Goal: Complete application form: Complete application form

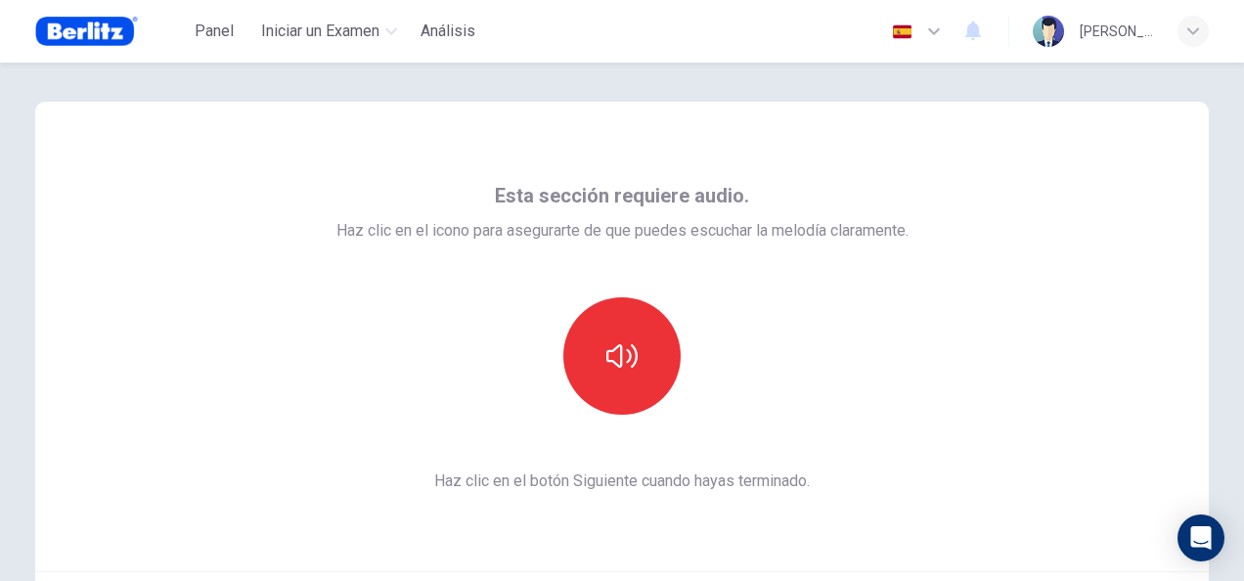
scroll to position [196, 0]
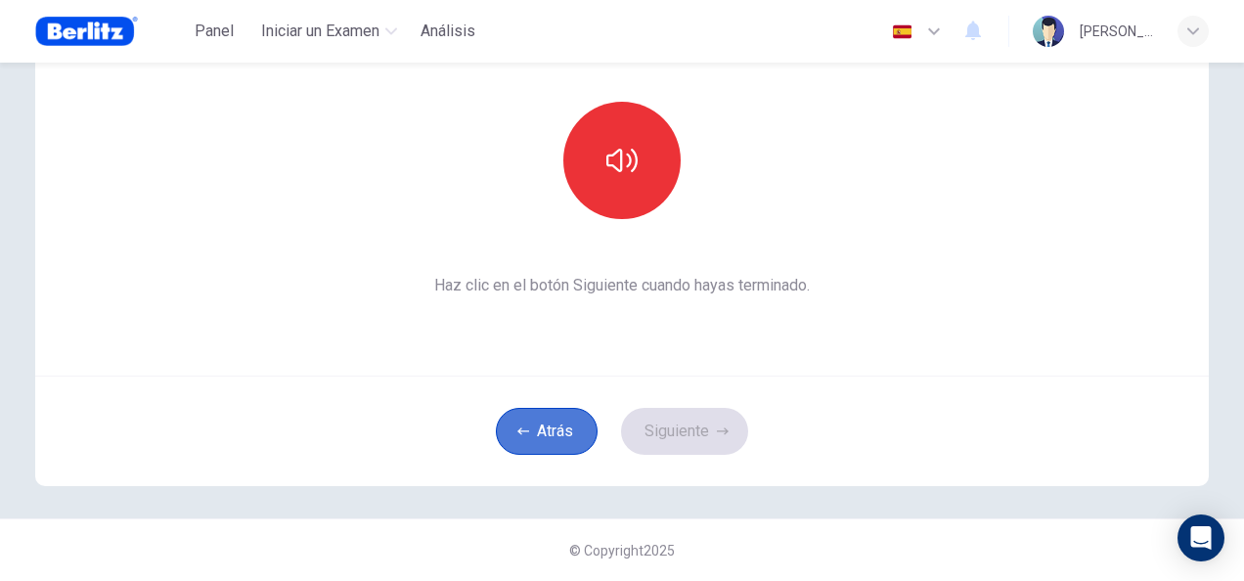
click at [531, 424] on button "Atrás" at bounding box center [547, 431] width 102 height 47
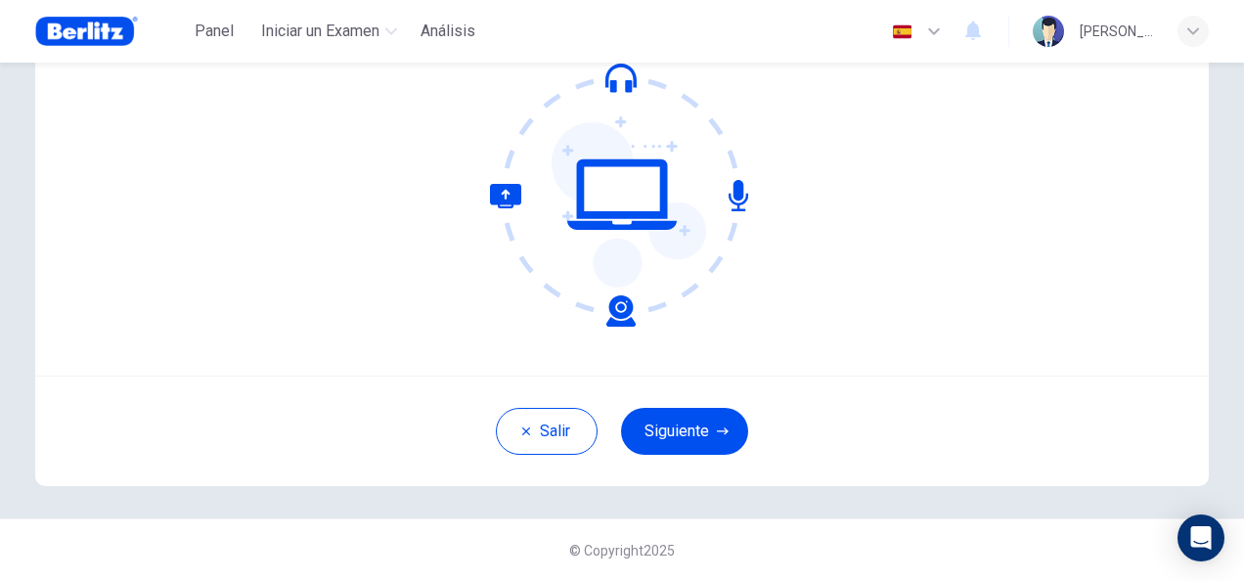
click at [611, 311] on icon at bounding box center [563, 255] width 146 height 143
drag, startPoint x: 608, startPoint y: 186, endPoint x: 597, endPoint y: 264, distance: 79.1
click at [610, 225] on icon at bounding box center [622, 195] width 264 height 264
click at [677, 435] on button "Siguiente" at bounding box center [684, 431] width 127 height 47
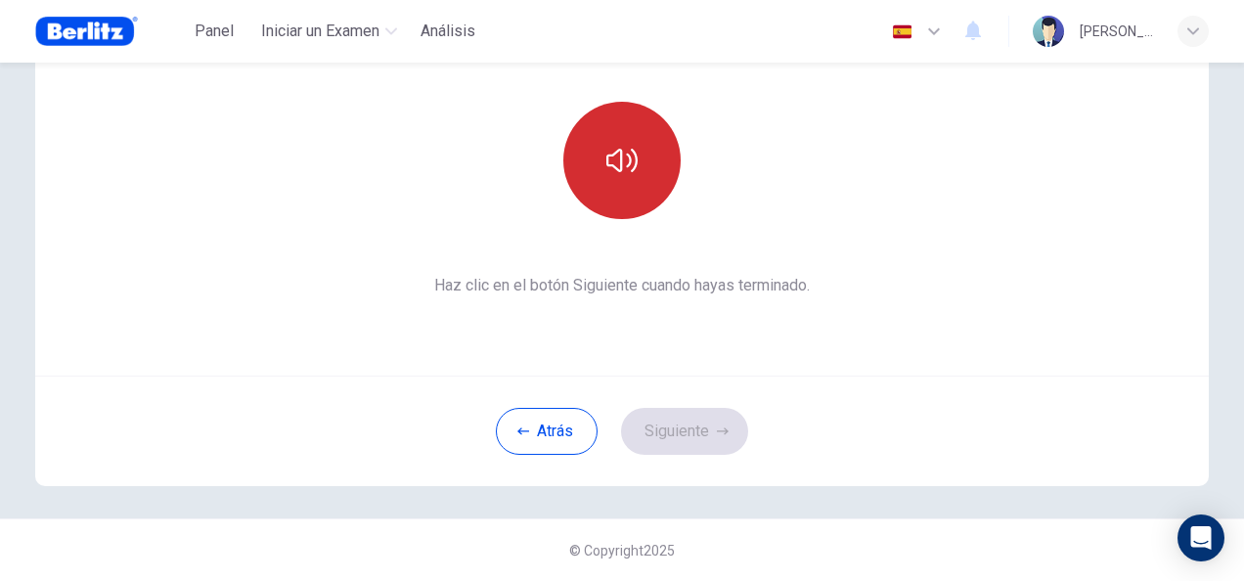
click at [620, 151] on icon "button" at bounding box center [621, 160] width 31 height 31
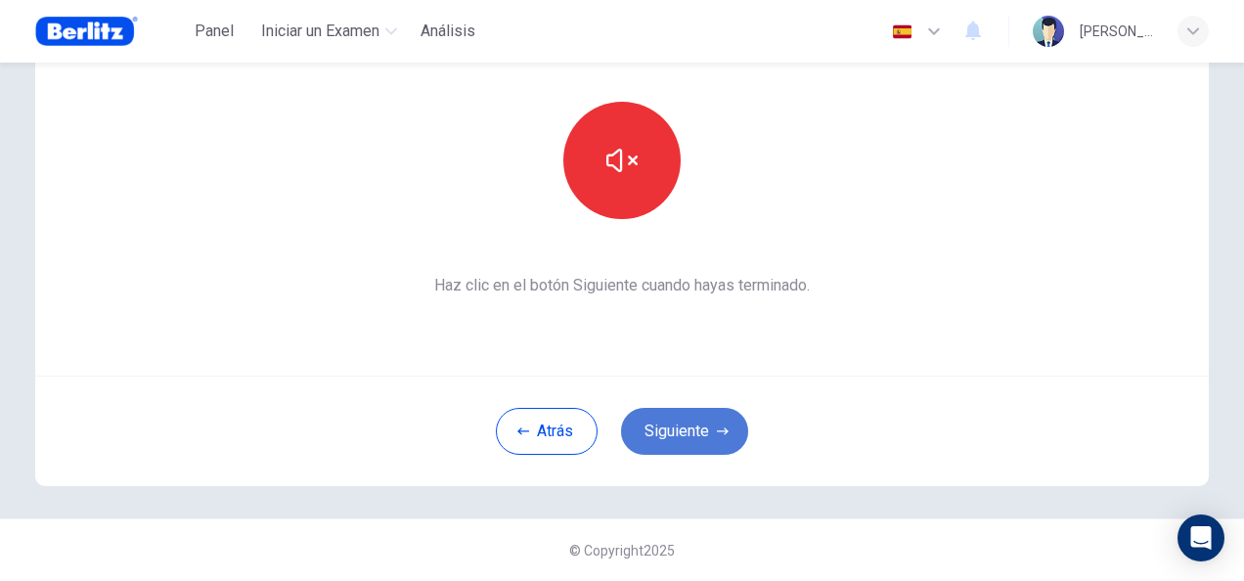
click at [691, 437] on button "Siguiente" at bounding box center [684, 431] width 127 height 47
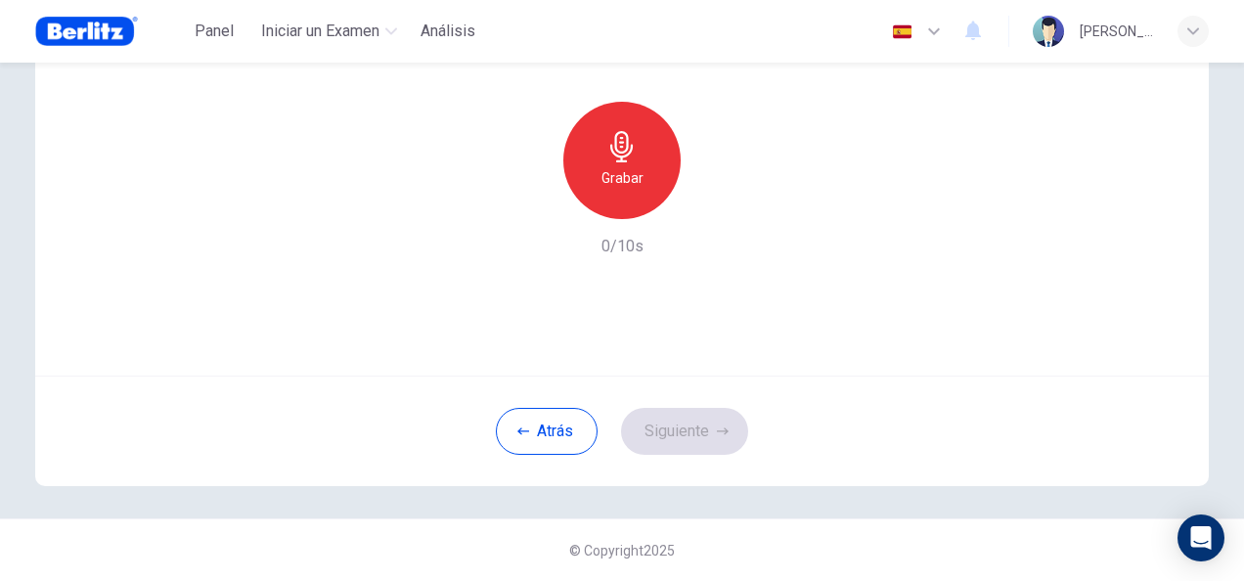
click at [626, 141] on icon "button" at bounding box center [621, 146] width 31 height 31
click at [695, 424] on button "Siguiente" at bounding box center [684, 431] width 127 height 47
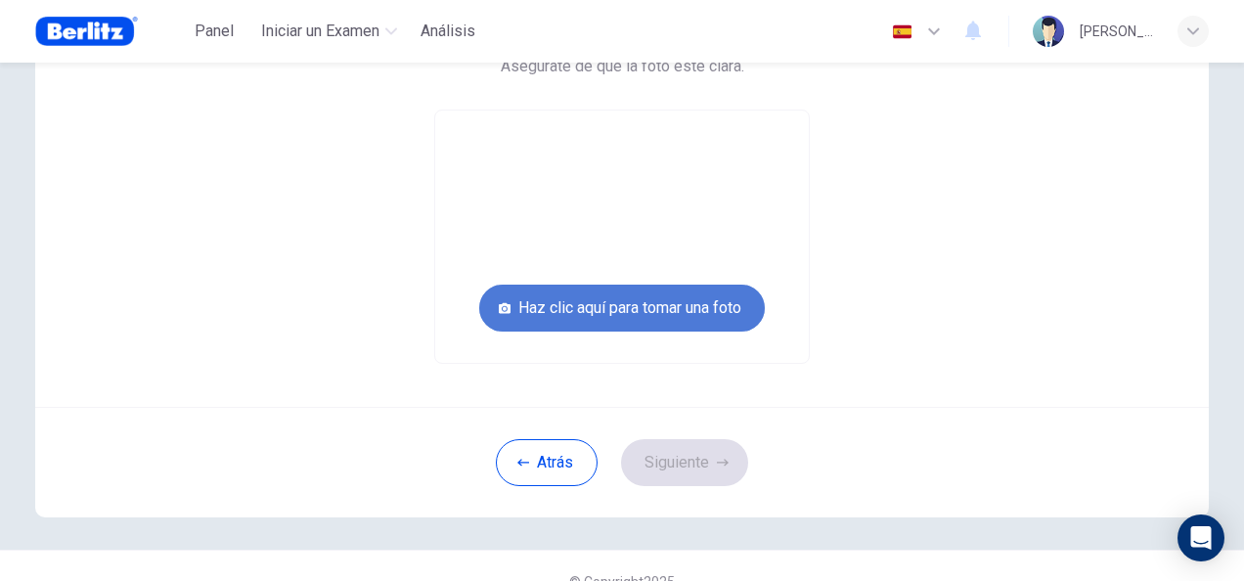
click at [657, 312] on button "Haz clic aquí para tomar una foto" at bounding box center [622, 308] width 286 height 47
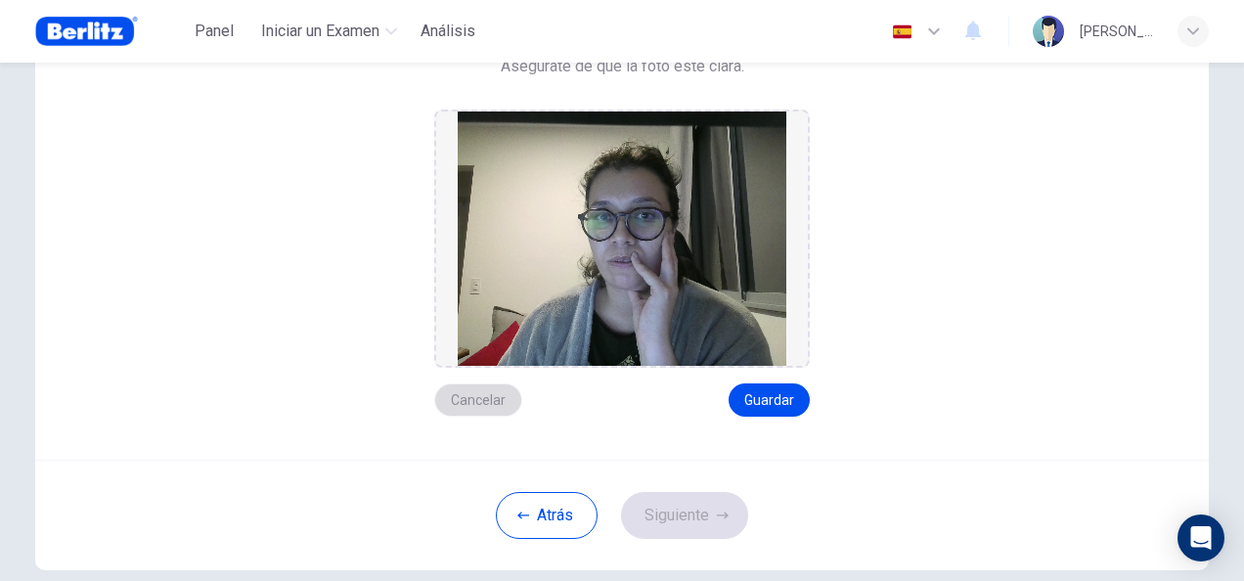
click at [475, 385] on button "Cancelar" at bounding box center [478, 399] width 88 height 33
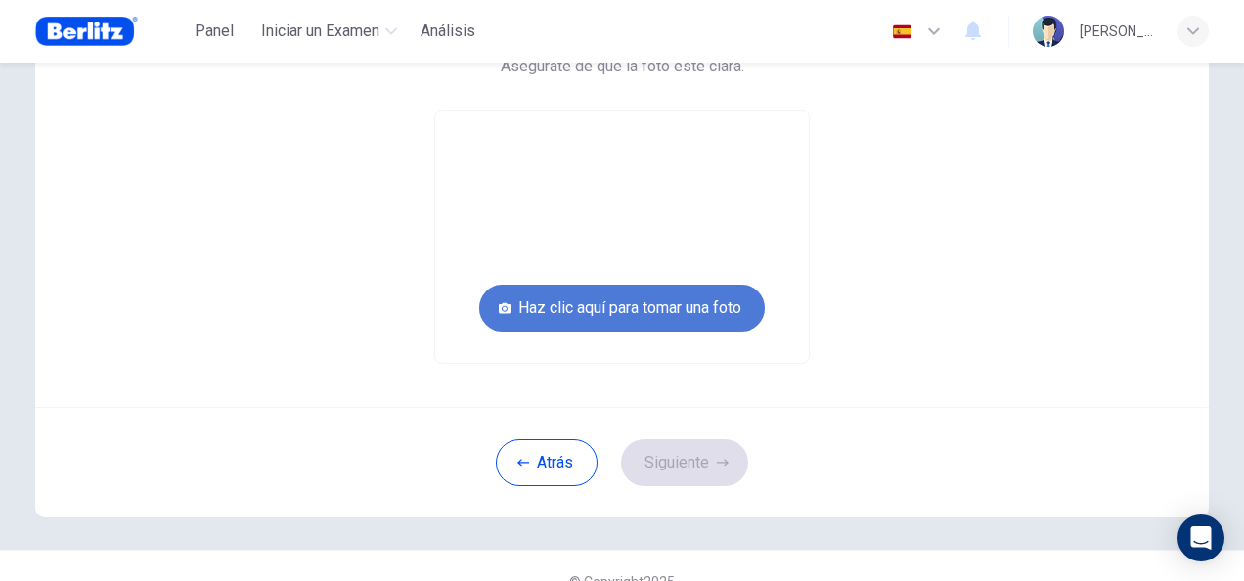
click at [665, 309] on button "Haz clic aquí para tomar una foto" at bounding box center [622, 308] width 286 height 47
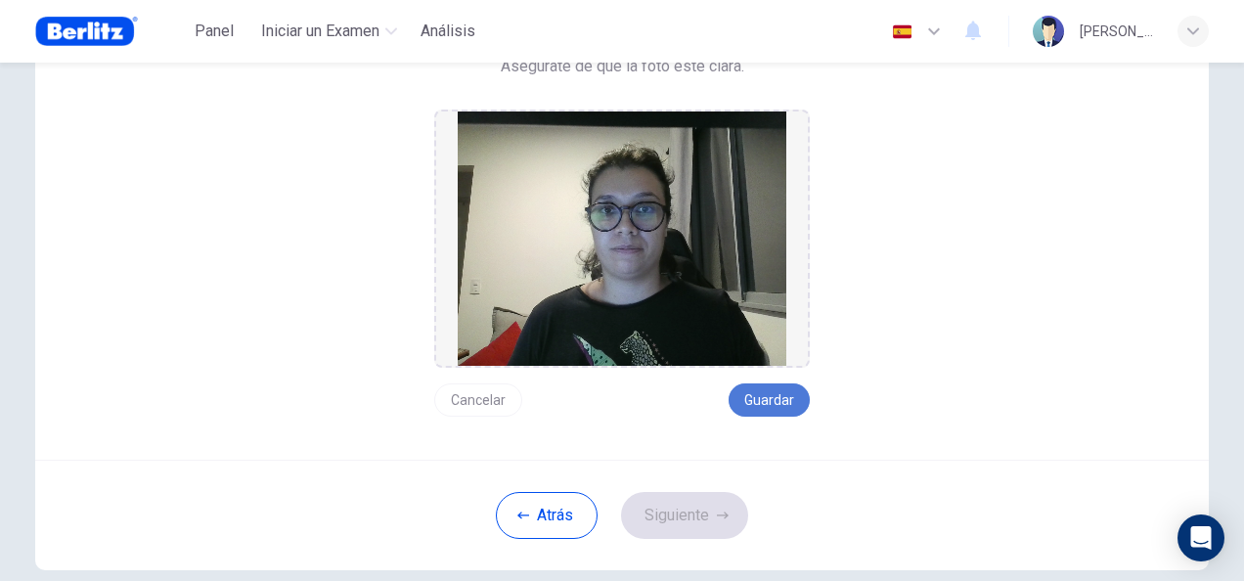
click at [754, 403] on button "Guardar" at bounding box center [769, 399] width 81 height 33
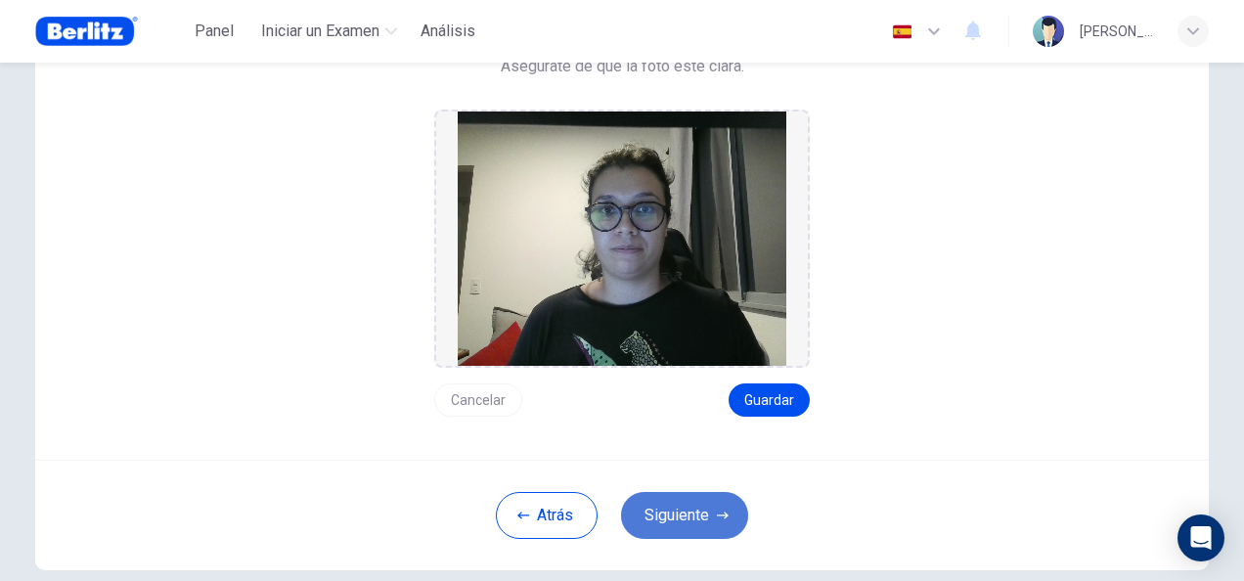
click at [654, 508] on button "Siguiente" at bounding box center [684, 515] width 127 height 47
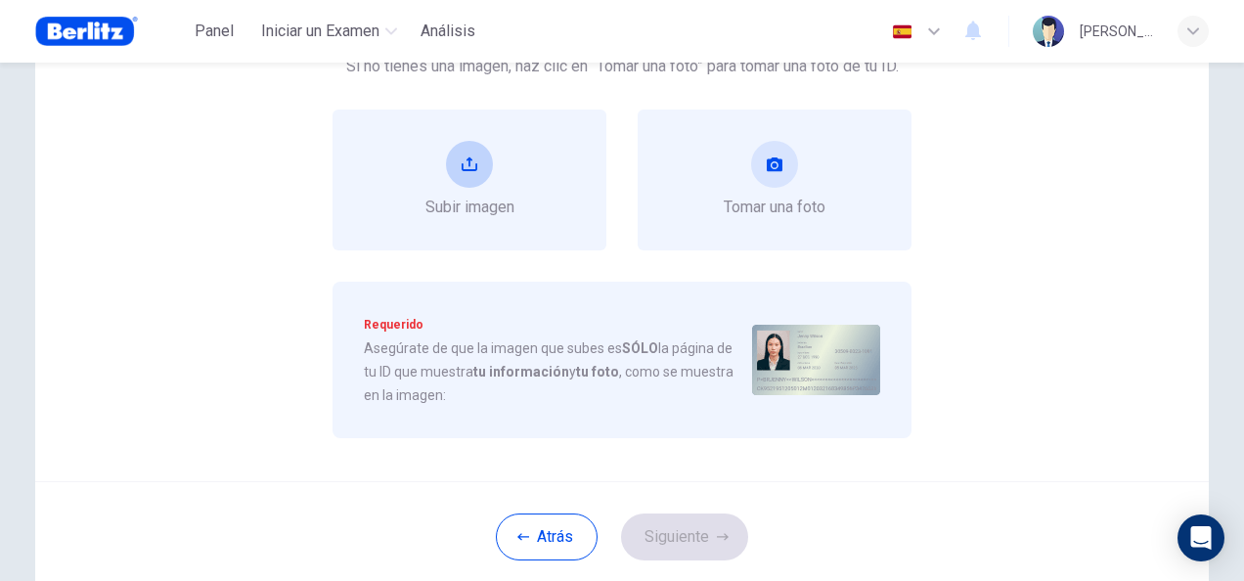
click at [477, 157] on button "upload" at bounding box center [469, 164] width 47 height 47
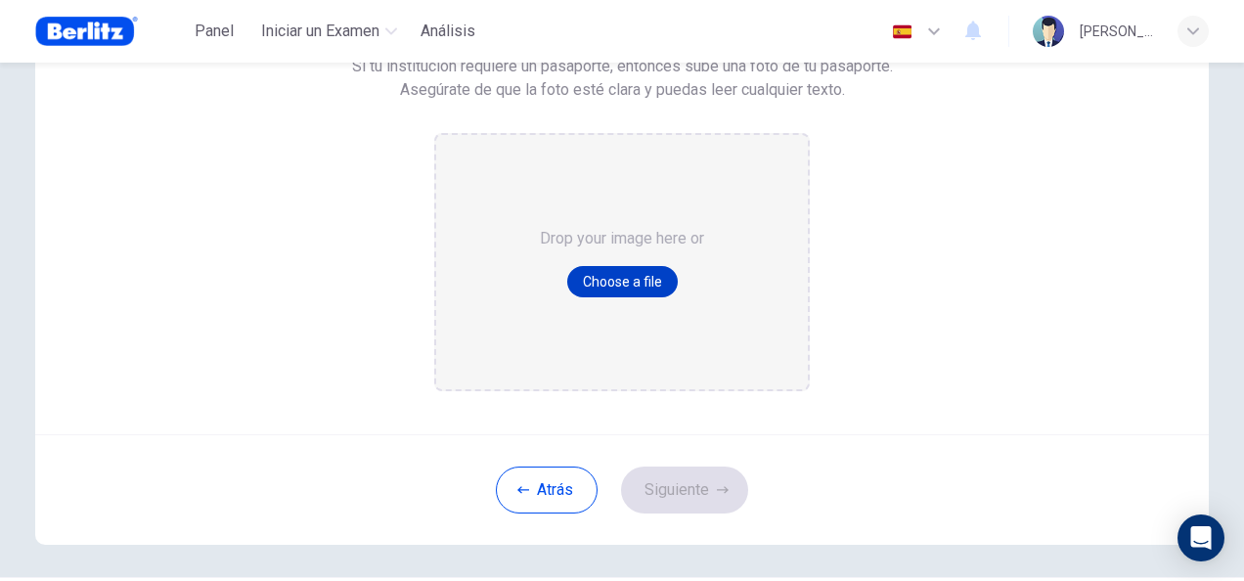
click at [601, 271] on button "Choose a file" at bounding box center [622, 281] width 111 height 31
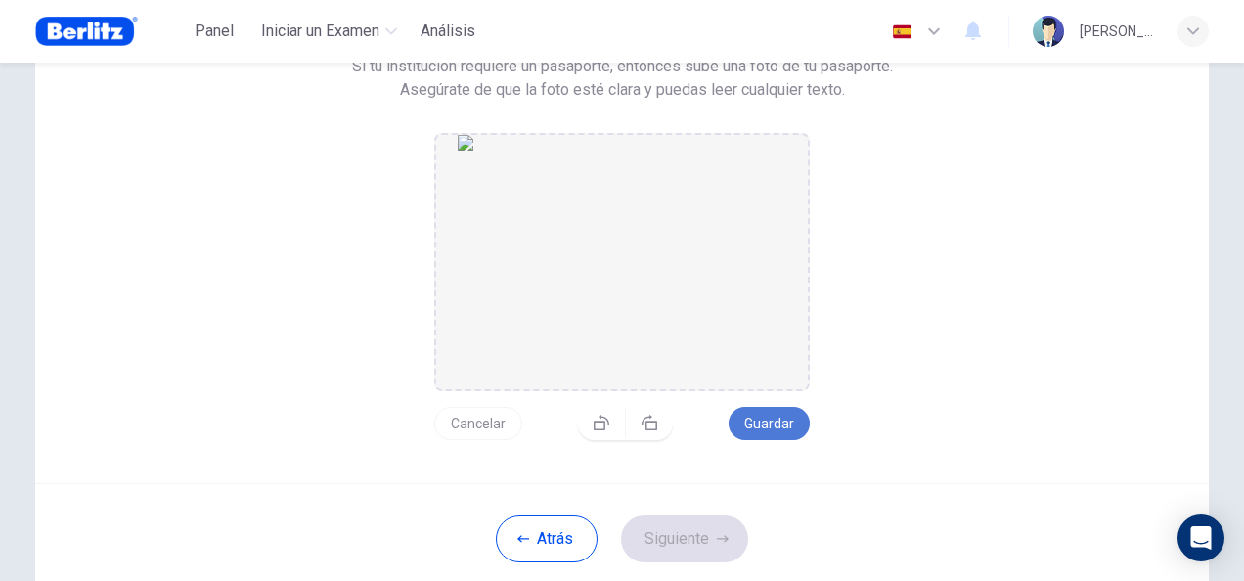
click at [748, 416] on button "Guardar" at bounding box center [769, 423] width 81 height 33
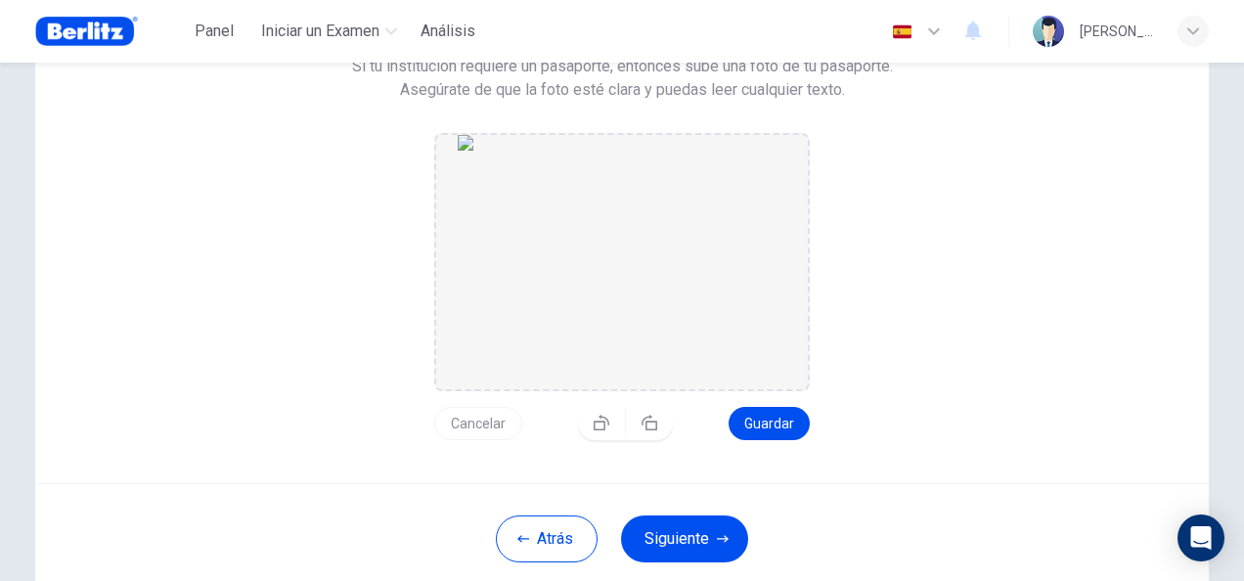
drag, startPoint x: 694, startPoint y: 519, endPoint x: 731, endPoint y: 376, distance: 148.3
click at [736, 378] on div "Sube una foto de tu ID. Haz clic en el botón de abajo para subir una foto de tu…" at bounding box center [622, 250] width 1174 height 688
click at [451, 428] on button "Cancelar" at bounding box center [478, 423] width 88 height 33
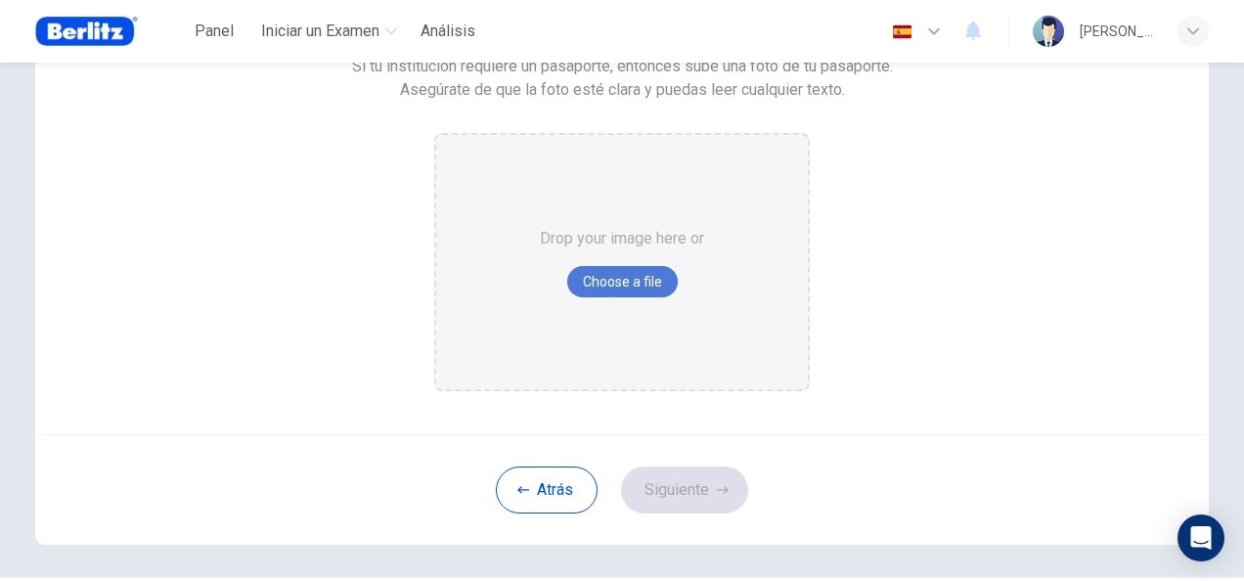
click at [638, 279] on button "Choose a file" at bounding box center [622, 281] width 111 height 31
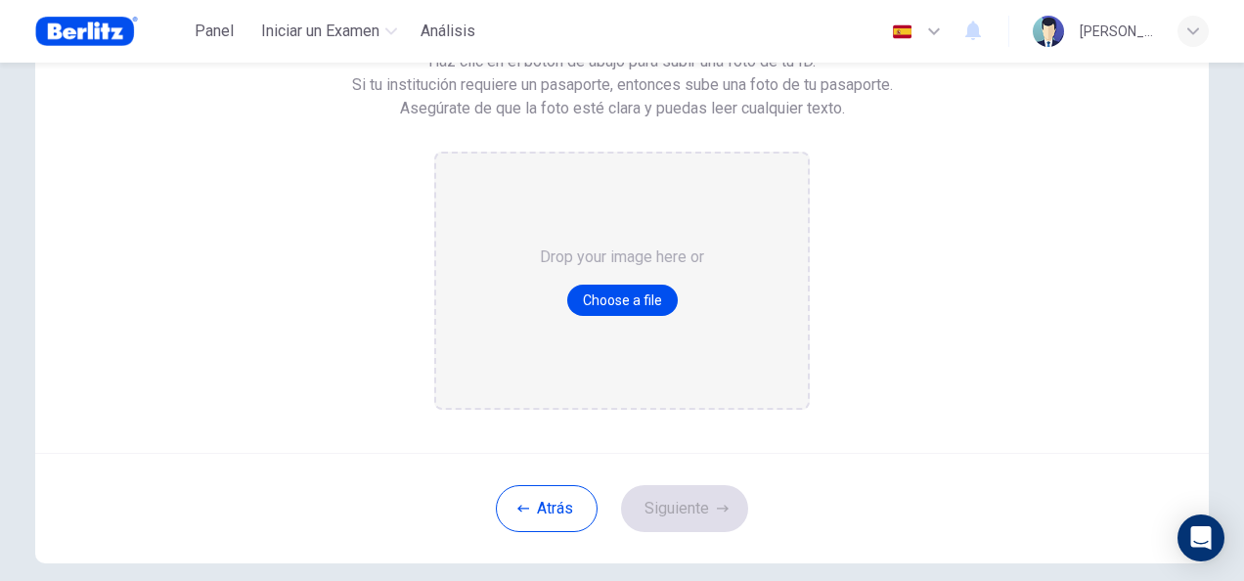
scroll to position [180, 0]
